Goal: Transaction & Acquisition: Purchase product/service

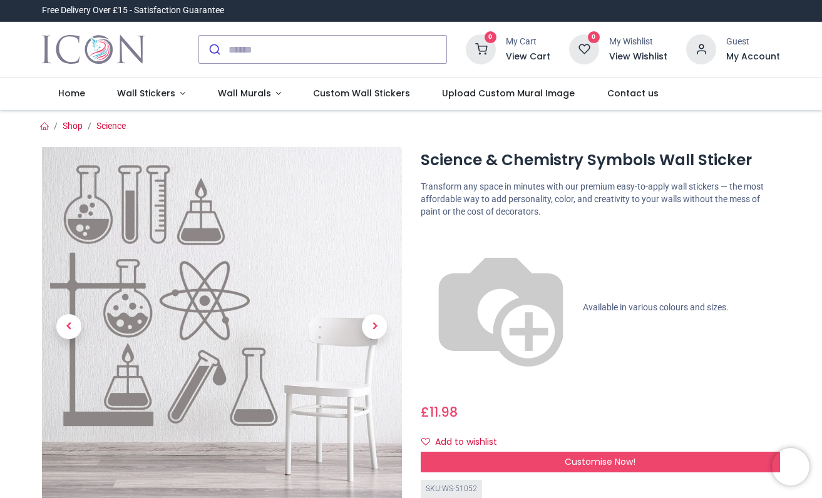
click at [612, 398] on div "£ 11.98 11.98 GBP £ 11.98 £ 11.98 Not Available For Sale" at bounding box center [601, 409] width 360 height 23
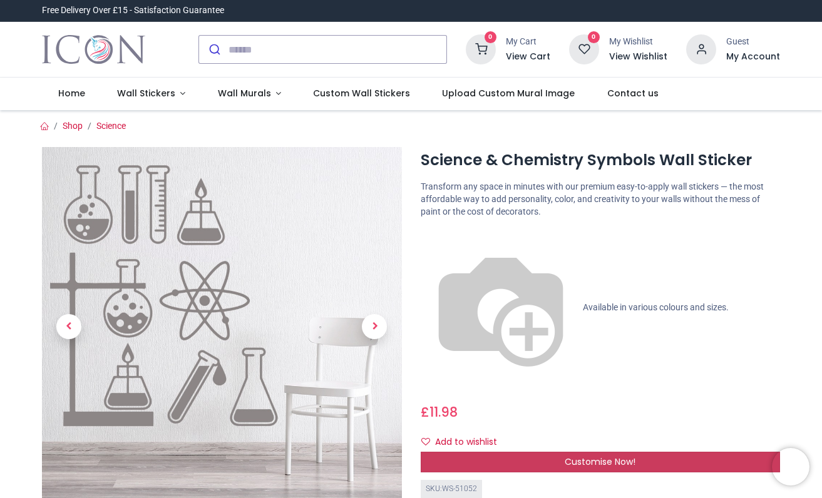
click at [582, 456] on span "Customise Now!" at bounding box center [600, 462] width 71 height 13
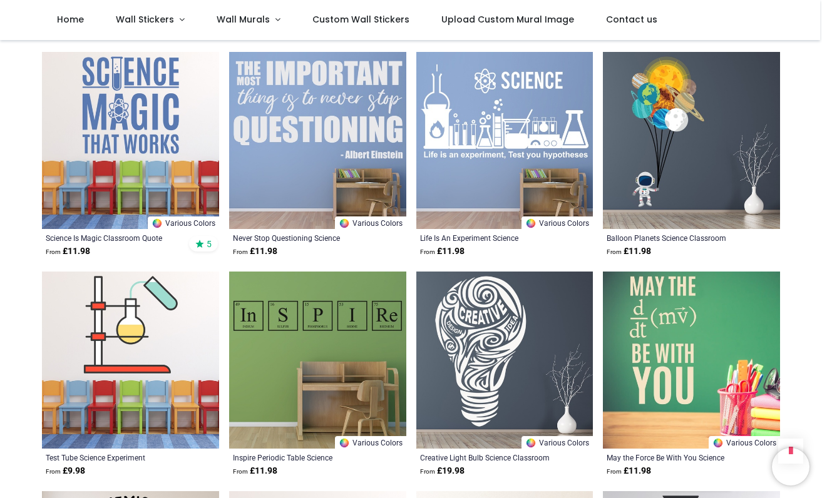
scroll to position [1675, 0]
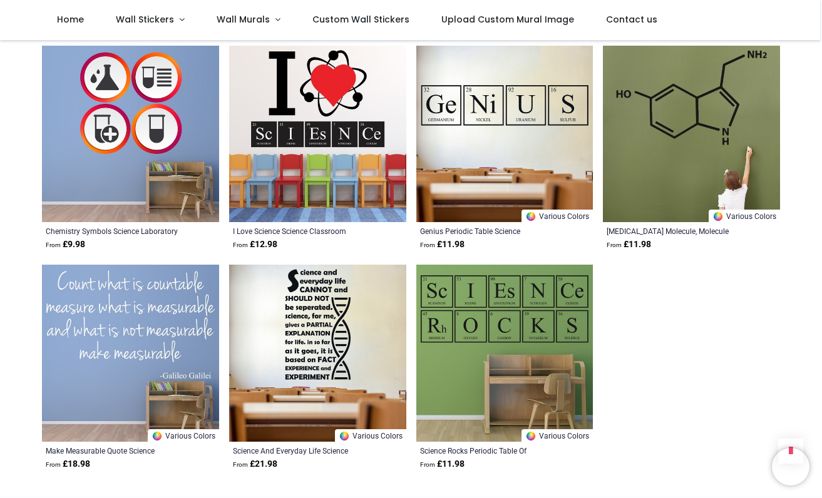
scroll to position [2999, 0]
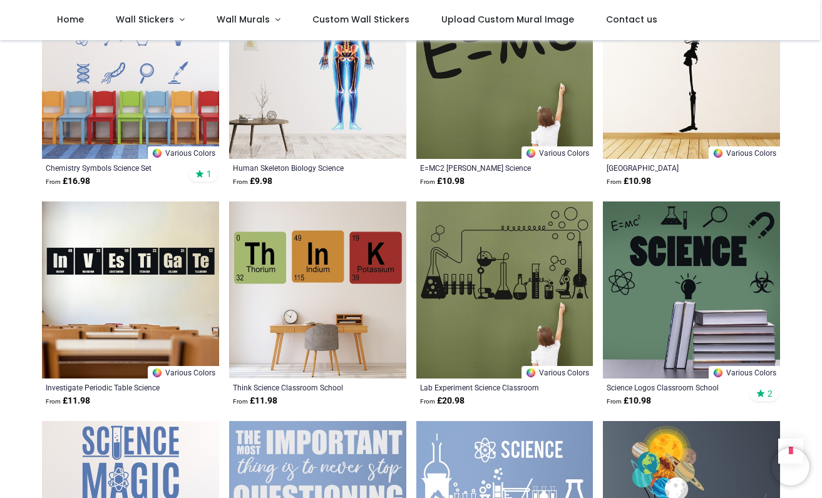
scroll to position [520, 0]
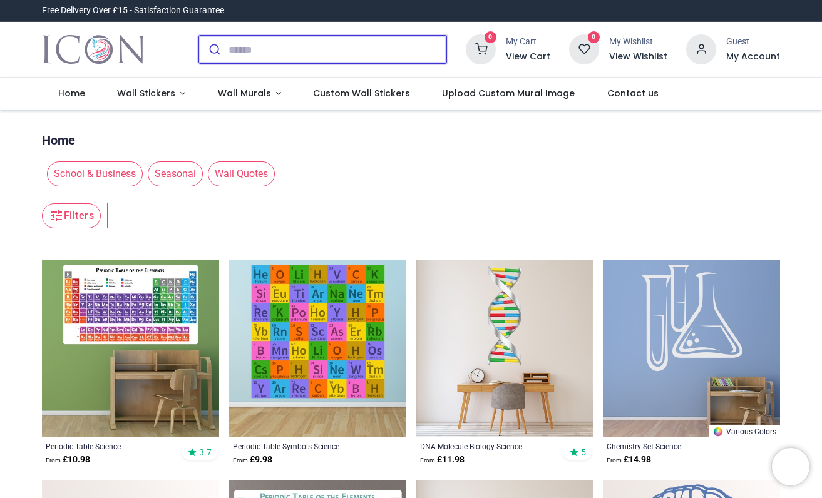
click at [247, 56] on input "search" at bounding box center [338, 50] width 218 height 28
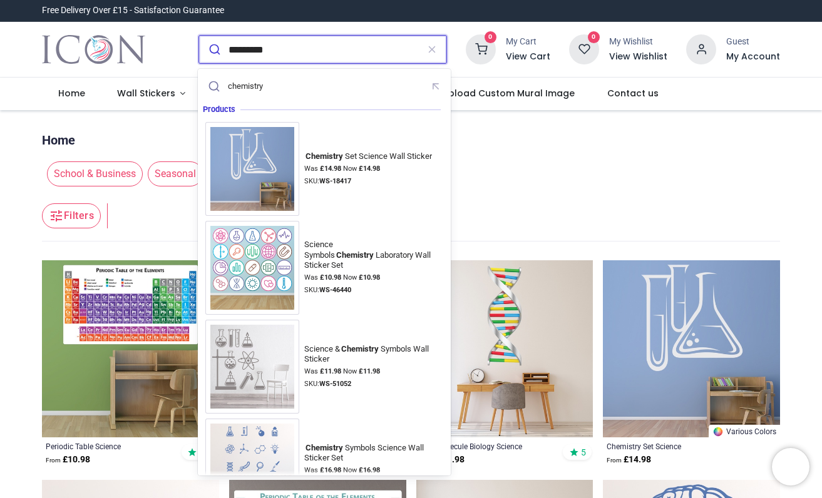
type input "*********"
click at [199, 36] on button "submit" at bounding box center [213, 50] width 29 height 28
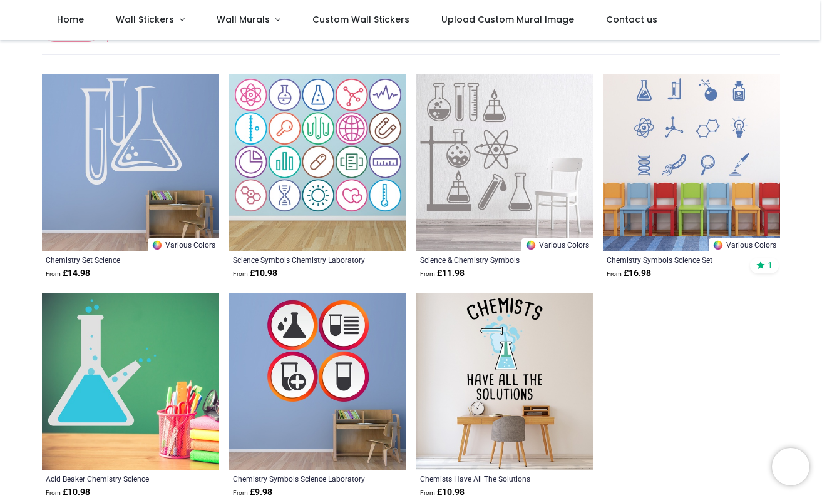
scroll to position [116, 0]
